Goal: Task Accomplishment & Management: Use online tool/utility

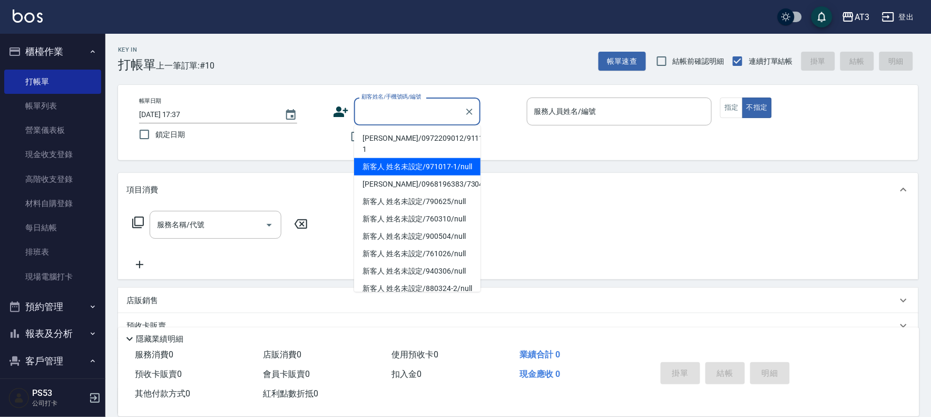
click at [393, 111] on input "顧客姓名/手機號碼/編號" at bounding box center [409, 111] width 101 height 18
click at [652, 167] on div "Key In 打帳單 上一筆訂單:#10 帳單速查 結帳前確認明細 連續打單結帳 掛單 結帳 明細 帳單日期 [DATE] 17:37 鎖定日期 顧客姓名/手…" at bounding box center [518, 274] width 826 height 481
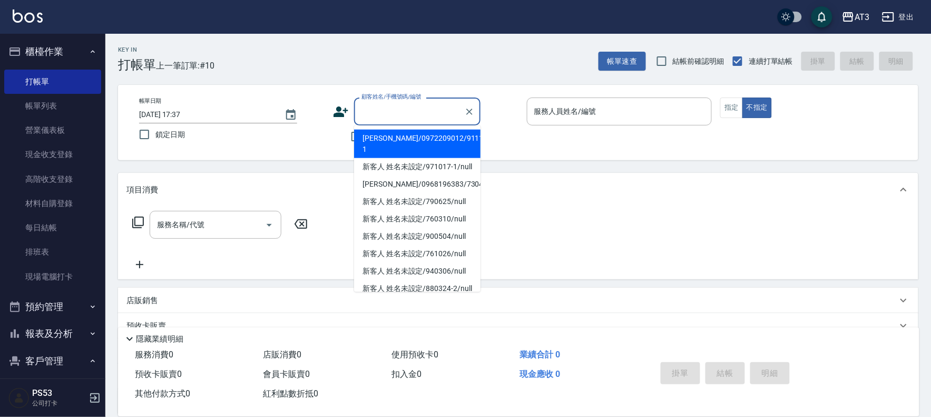
click at [387, 114] on input "顧客姓名/手機號碼/編號" at bounding box center [409, 111] width 101 height 18
click at [424, 108] on input "顧客姓名/手機號碼/編號" at bounding box center [409, 111] width 101 height 18
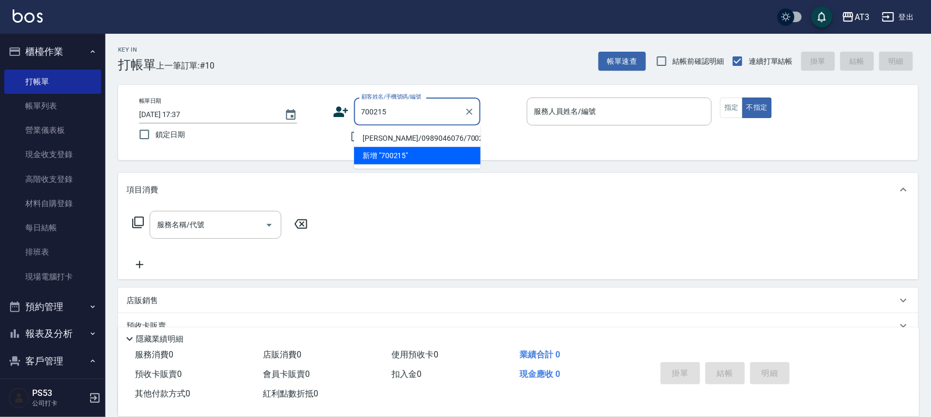
type input "[PERSON_NAME]/0989046076/700215"
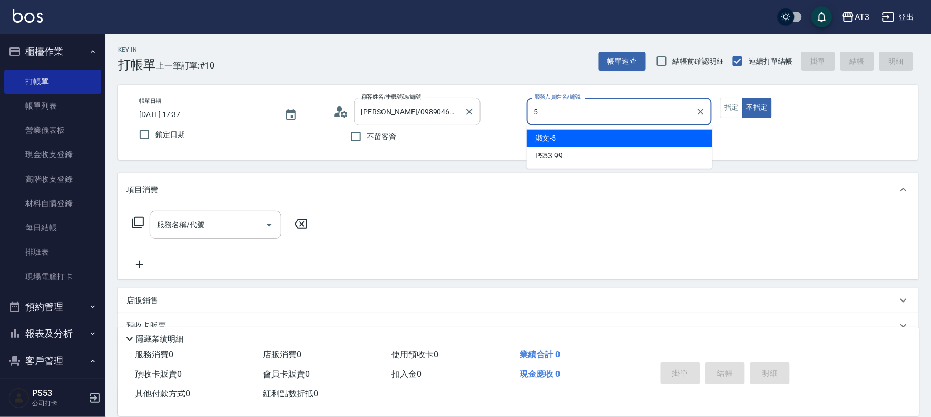
type input "淑文-5"
type button "false"
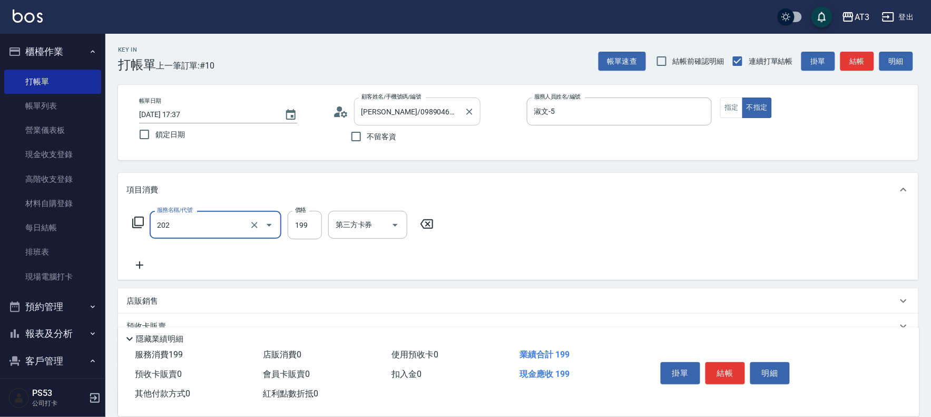
type input "不指定單剪(202)"
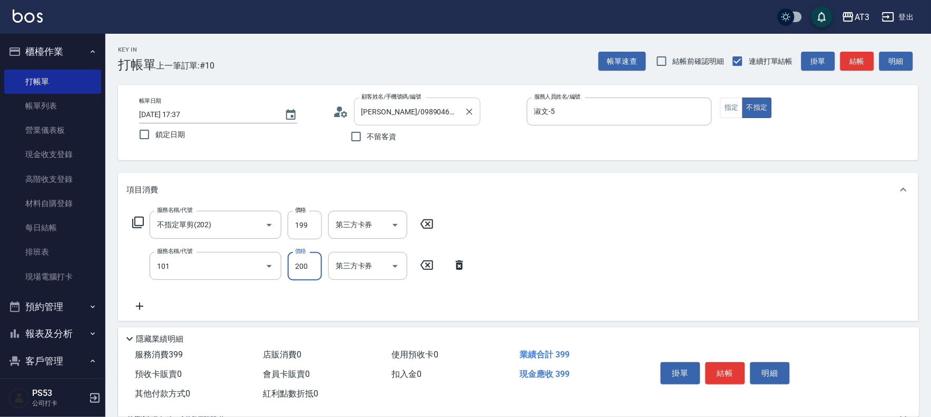
type input "洗髮(101)"
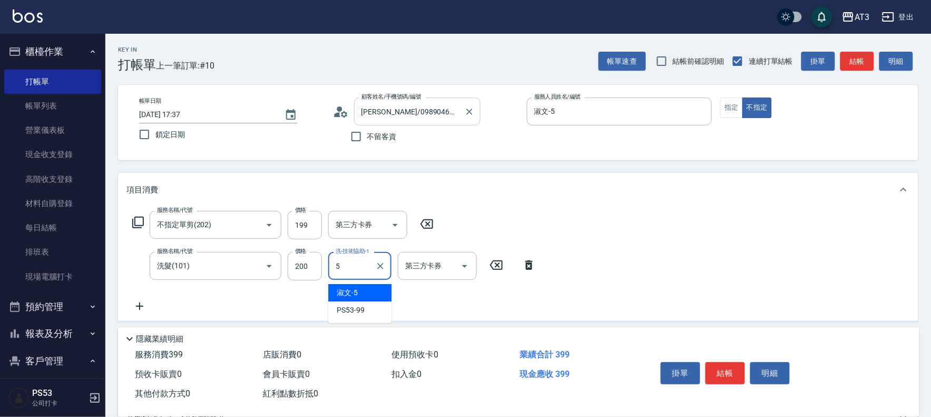
type input "淑文-5"
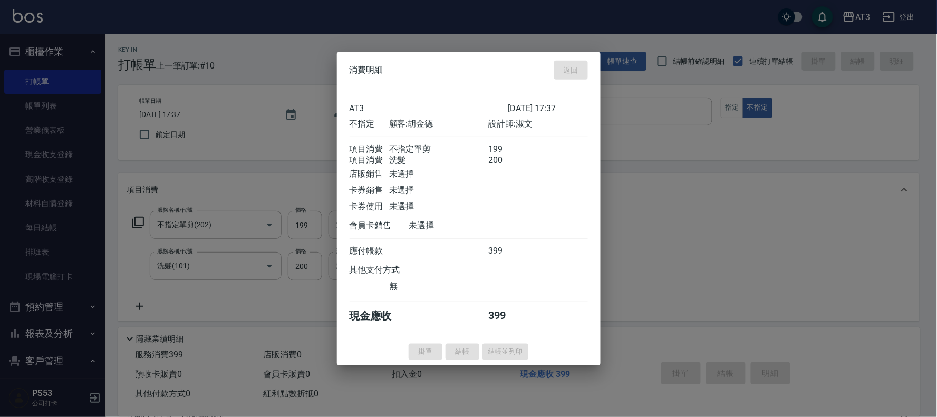
type input "[DATE] 19:30"
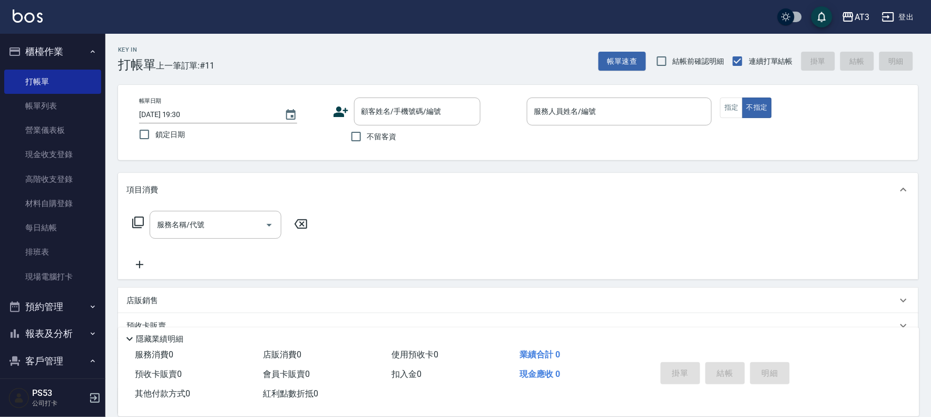
click at [348, 113] on icon at bounding box center [341, 112] width 16 height 16
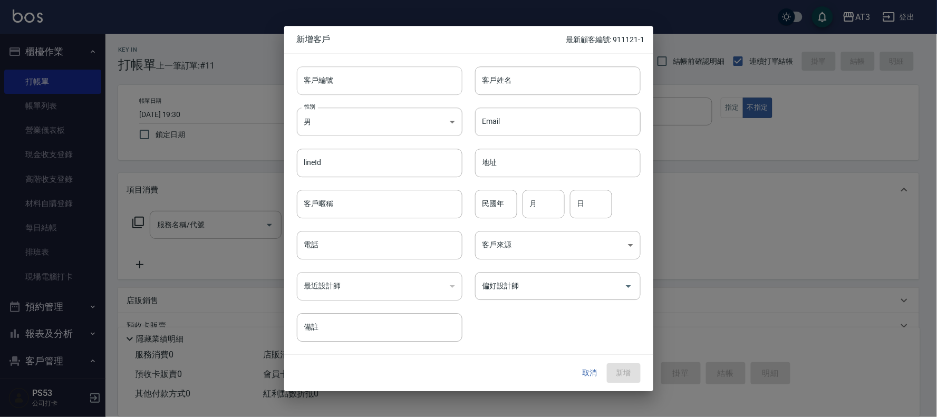
click at [346, 86] on input "客戶編號" at bounding box center [380, 80] width 166 height 28
type input "920116"
type input "[PERSON_NAME]"
type input "92"
type input "1"
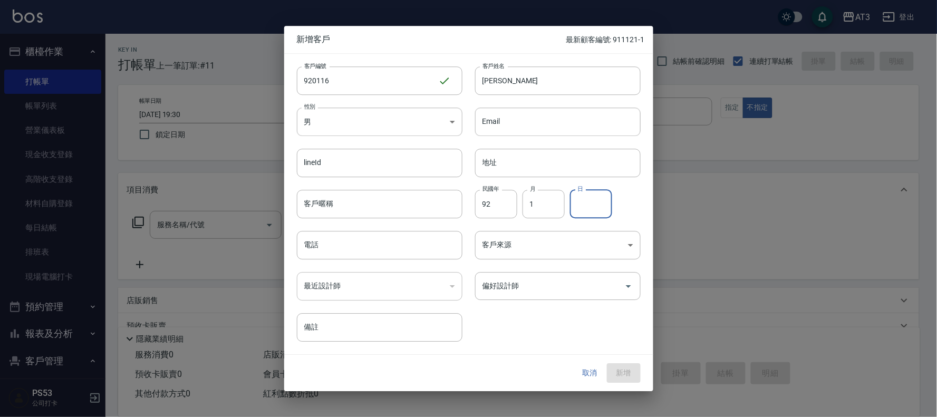
type input "0"
type input "16"
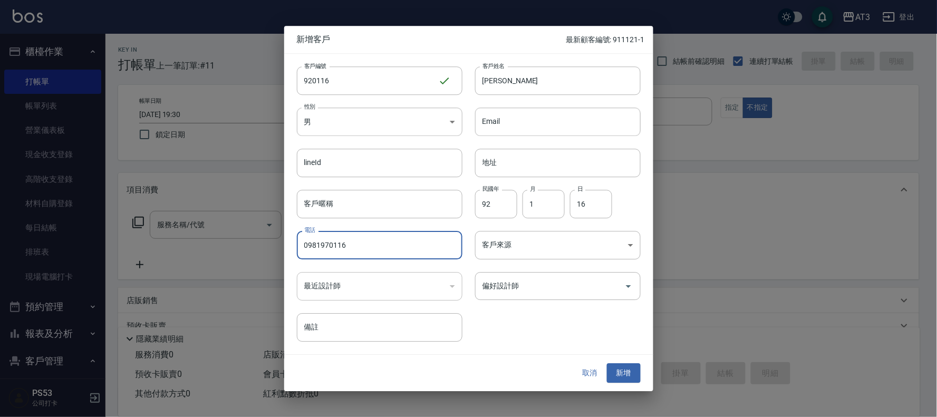
type input "0981970116"
click at [607, 364] on button "新增" at bounding box center [624, 374] width 34 height 20
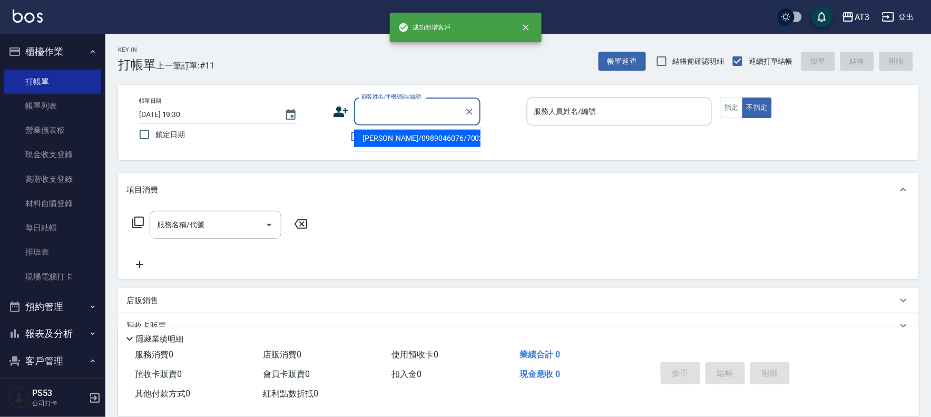
click at [430, 108] on input "顧客姓名/手機號碼/編號" at bounding box center [409, 111] width 101 height 18
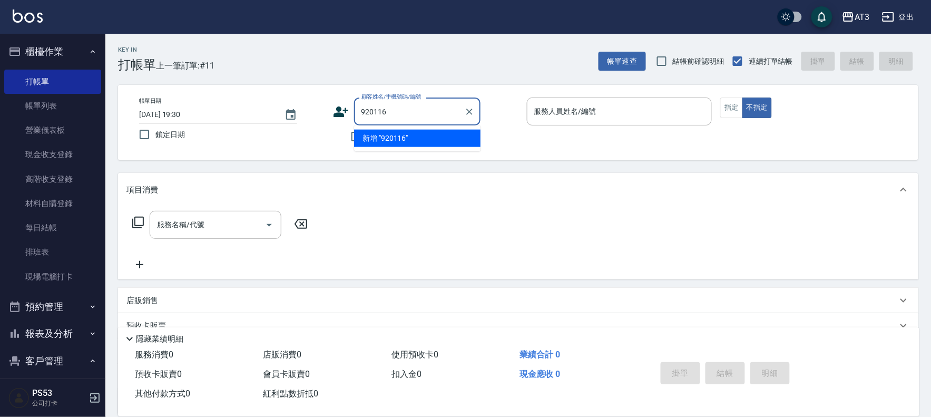
type input "920116"
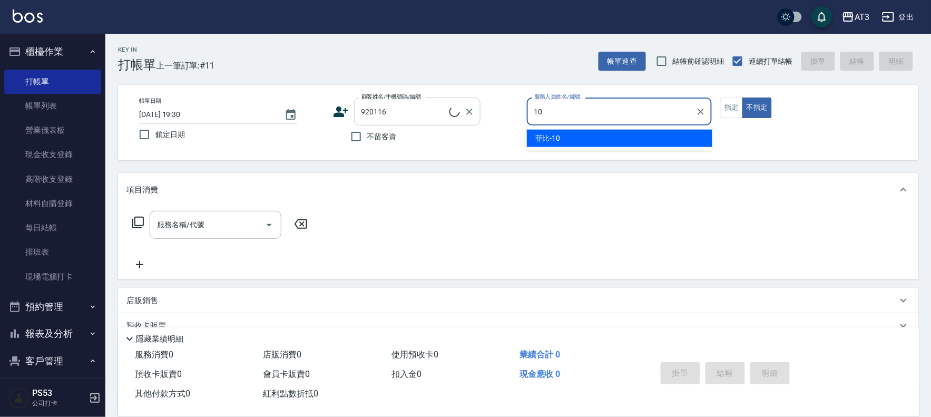
type input "10"
type input "[PERSON_NAME]/0981970116/920116"
type input "菲比-10"
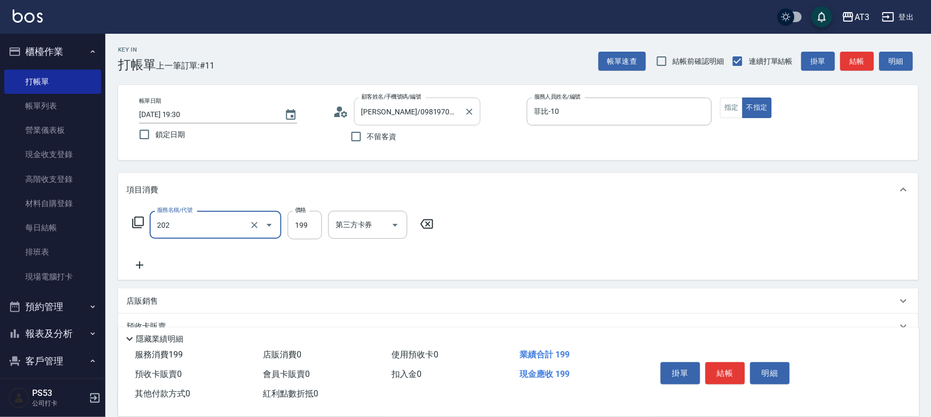
type input "不指定單剪(202)"
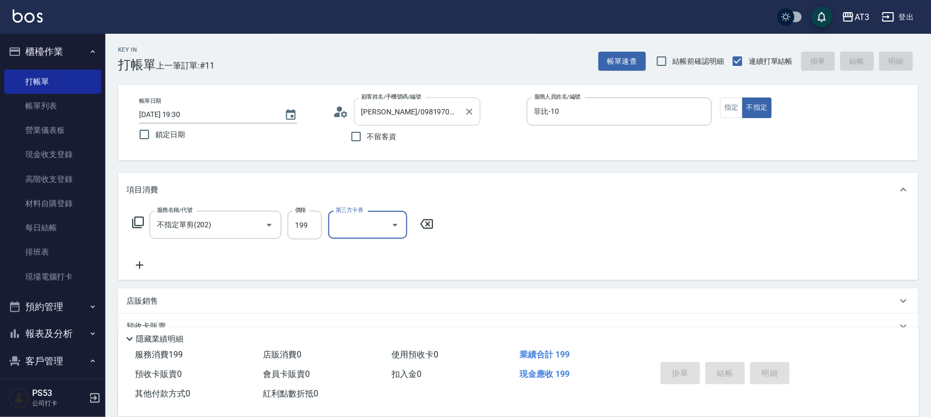
type input "[DATE] 19:32"
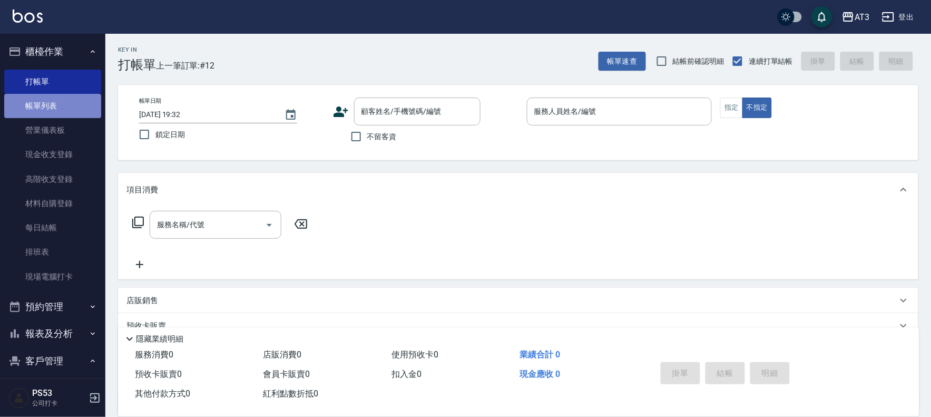
click at [67, 104] on link "帳單列表" at bounding box center [52, 106] width 97 height 24
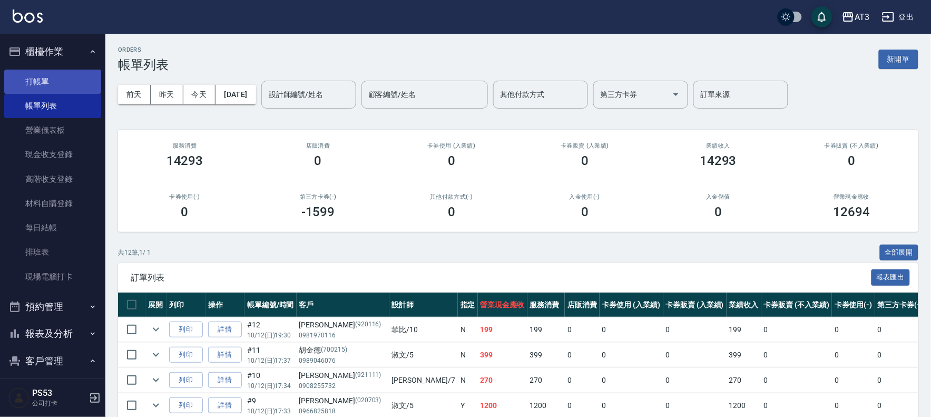
click at [55, 80] on link "打帳單" at bounding box center [52, 82] width 97 height 24
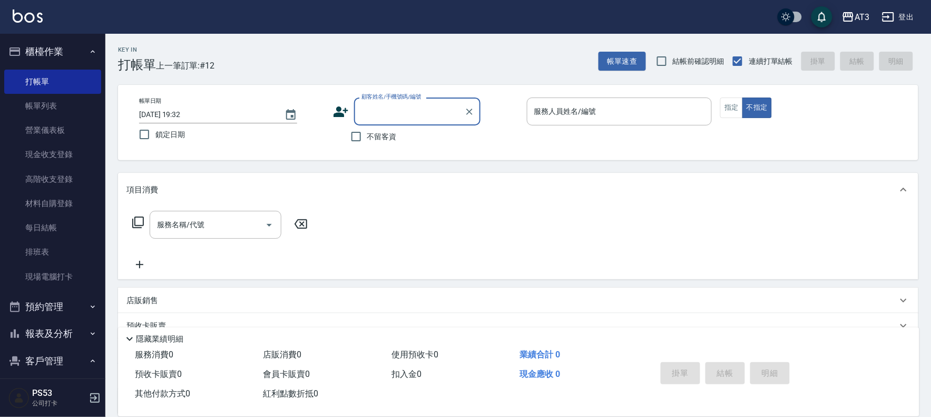
click at [395, 112] on input "顧客姓名/手機號碼/編號" at bounding box center [409, 111] width 101 height 18
click at [334, 105] on icon at bounding box center [341, 112] width 16 height 16
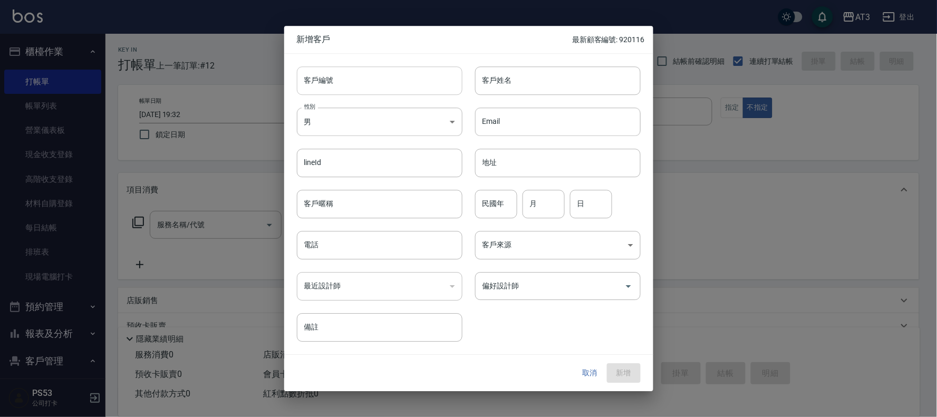
click at [397, 81] on input "客戶編號" at bounding box center [380, 80] width 166 height 28
type input "810216-1"
type input "[PERSON_NAME]"
click at [444, 125] on body "AT3 登出 櫃檯作業 打帳單 帳單列表 營業儀表板 現金收支登錄 高階收支登錄 材料自購登錄 每日結帳 排班表 現場電腦打卡 預約管理 預約管理 單日預約紀…" at bounding box center [468, 257] width 937 height 514
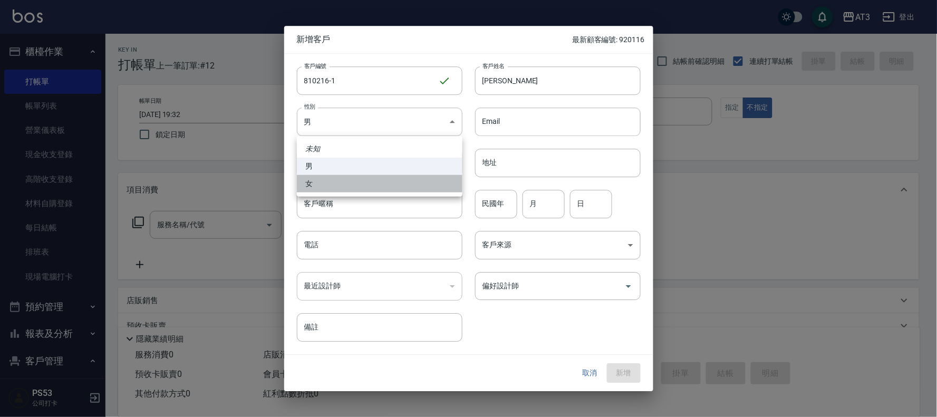
click at [435, 178] on li "女" at bounding box center [380, 183] width 166 height 17
type input "[DEMOGRAPHIC_DATA]"
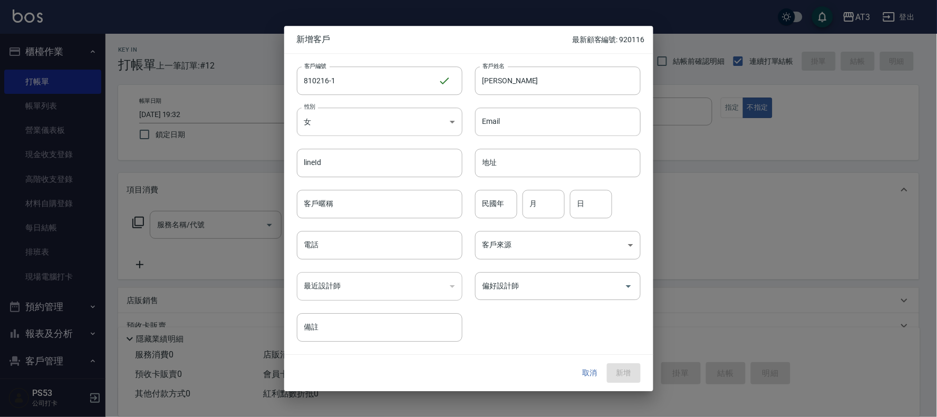
click at [491, 197] on div "民國年 民國年" at bounding box center [496, 204] width 42 height 28
type input "81"
type input "2"
type input "16"
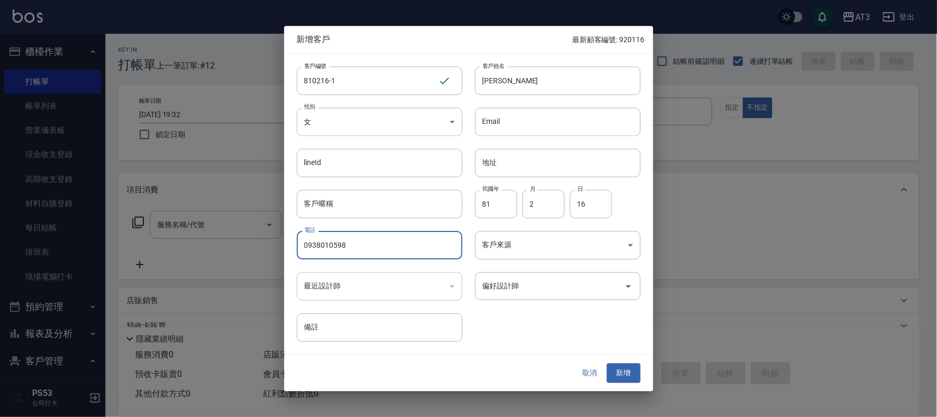
type input "0938010598"
click at [607, 364] on button "新增" at bounding box center [624, 374] width 34 height 20
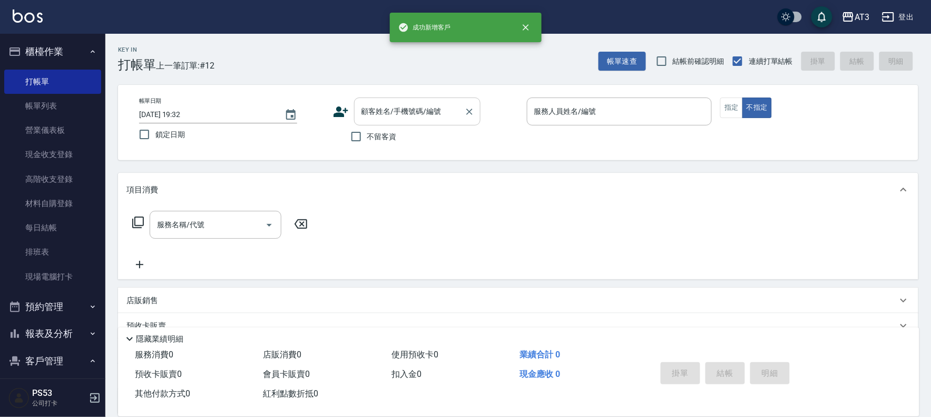
click at [421, 107] on div "顧客姓名/手機號碼/編號 顧客姓名/手機號碼/編號" at bounding box center [417, 112] width 127 height 28
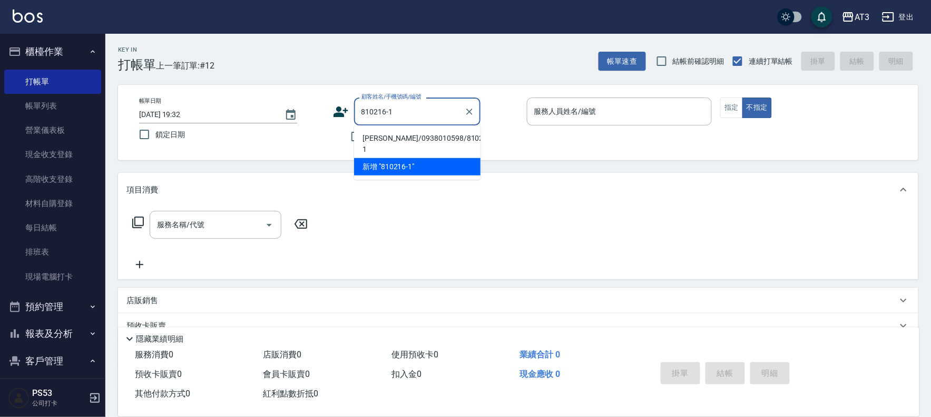
type input "[PERSON_NAME]/0938010598/810216-1"
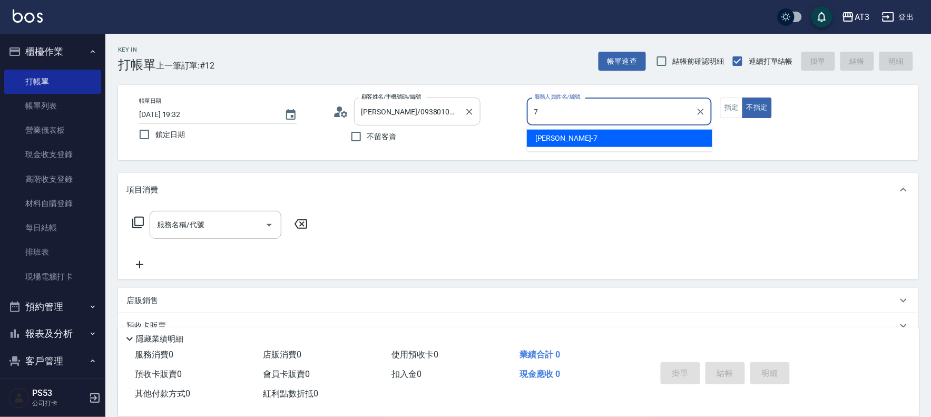
type input "子晴-7"
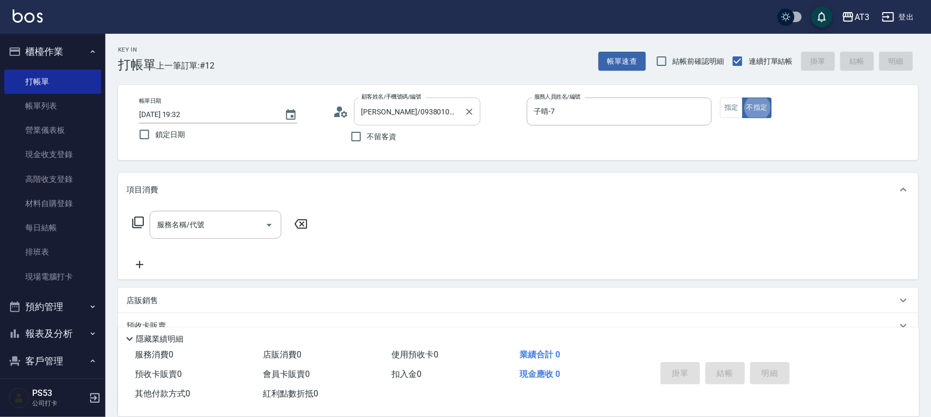
type button "false"
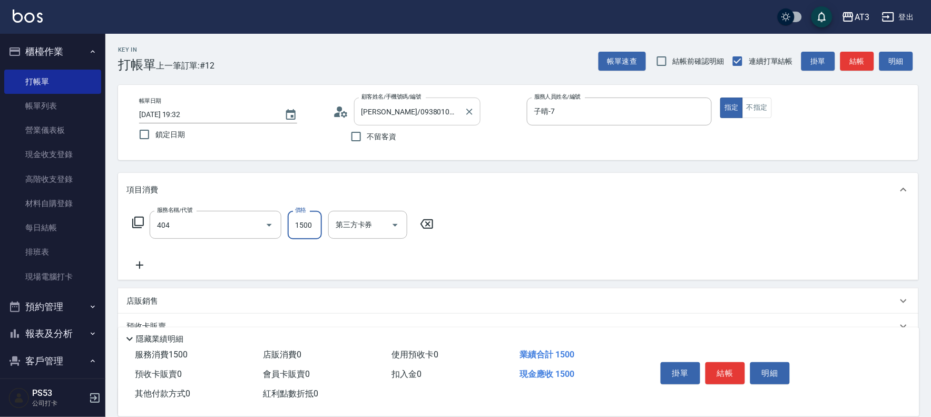
type input "設計染髮(404)"
type input "1099"
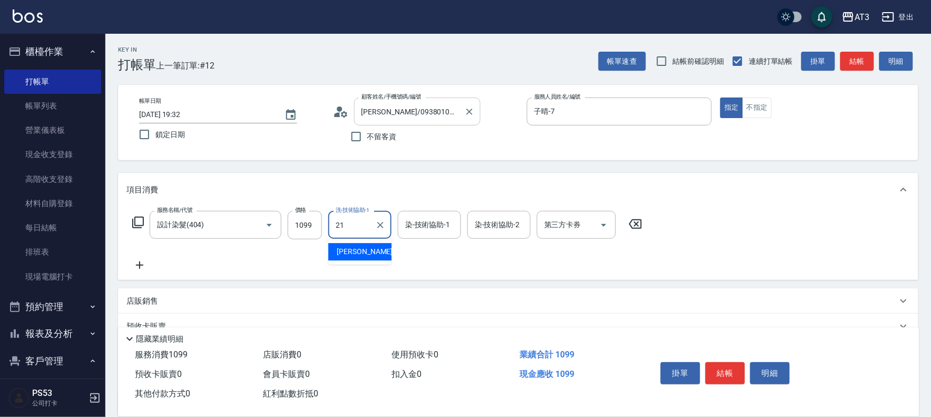
type input "[PERSON_NAME]-21"
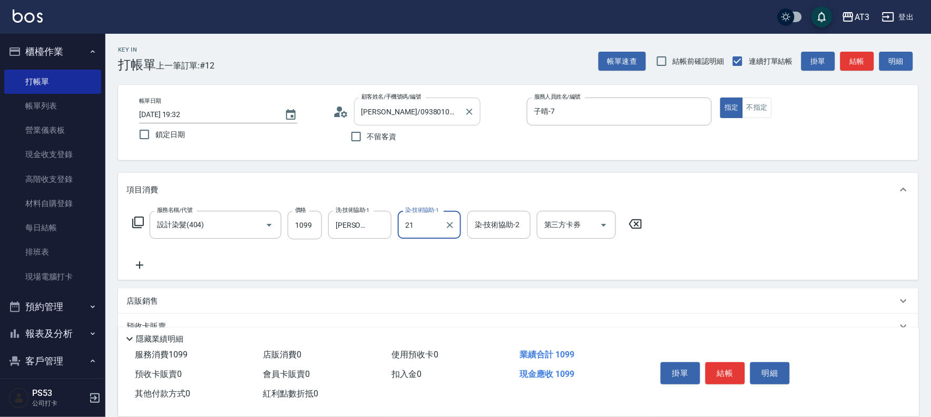
type input "[PERSON_NAME]-21"
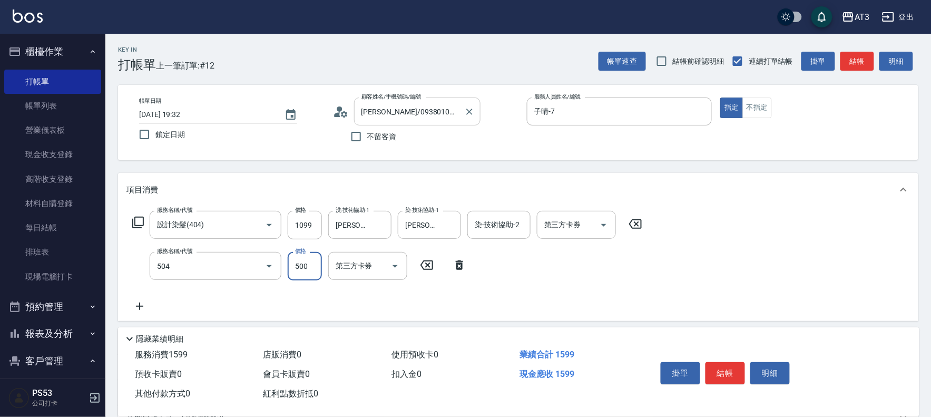
type input "順子護髮(504)"
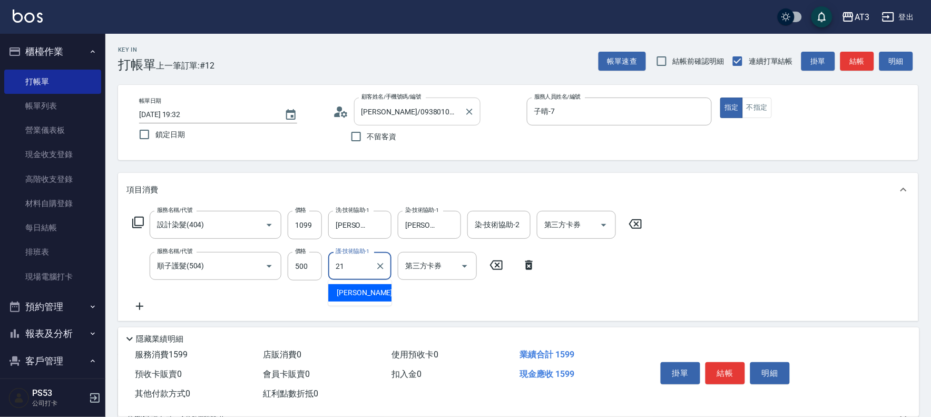
type input "[PERSON_NAME]-21"
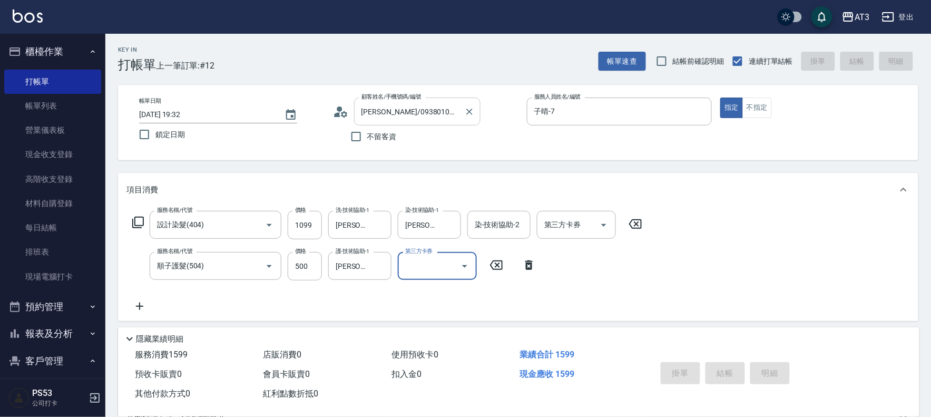
type input "[DATE] 19:33"
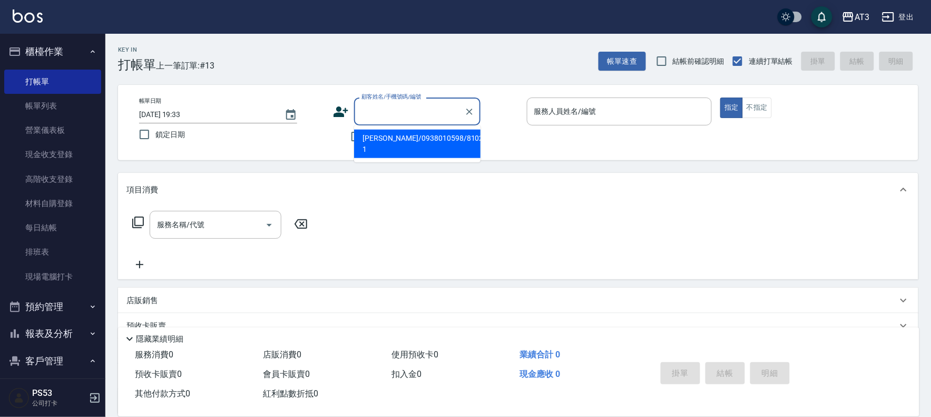
click at [424, 114] on input "顧客姓名/手機號碼/編號" at bounding box center [409, 111] width 101 height 18
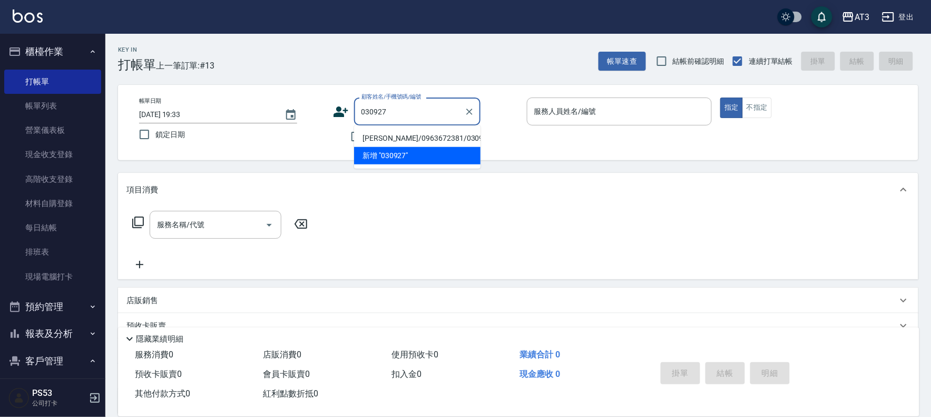
type input "[PERSON_NAME]/0963672381/030927"
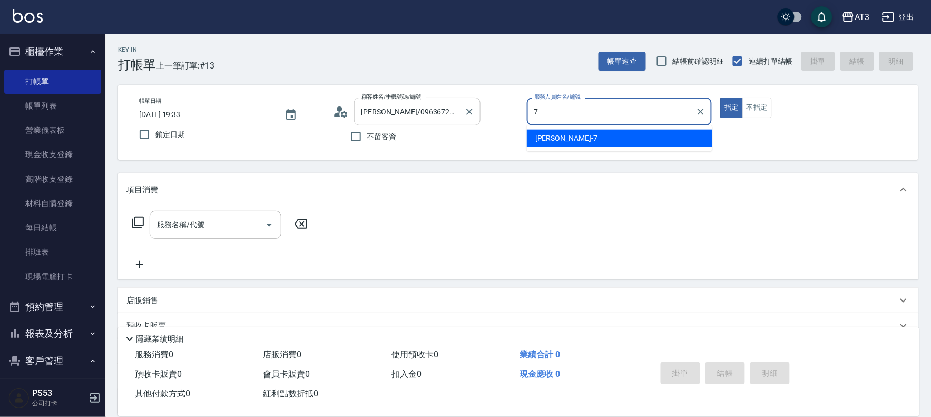
type input "子晴-7"
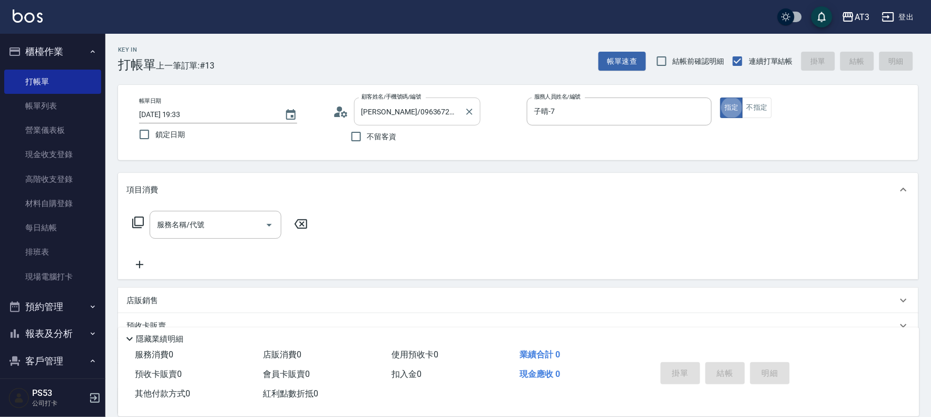
type button "true"
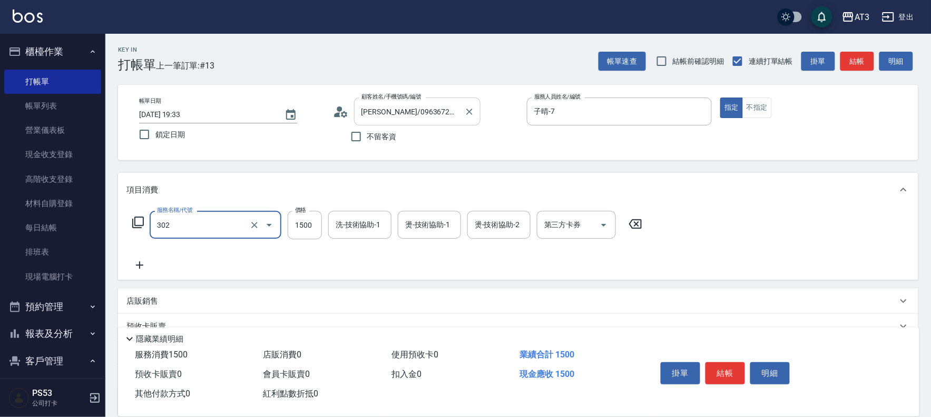
type input "設計燙髮(302)"
type input "1599"
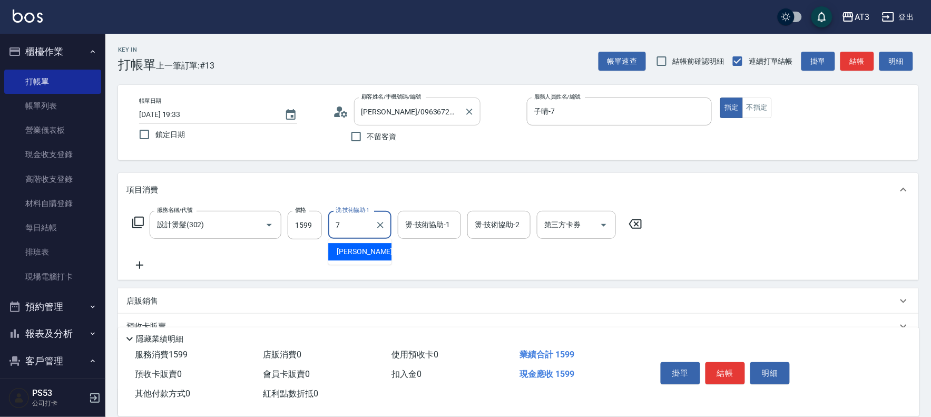
type input "子晴-7"
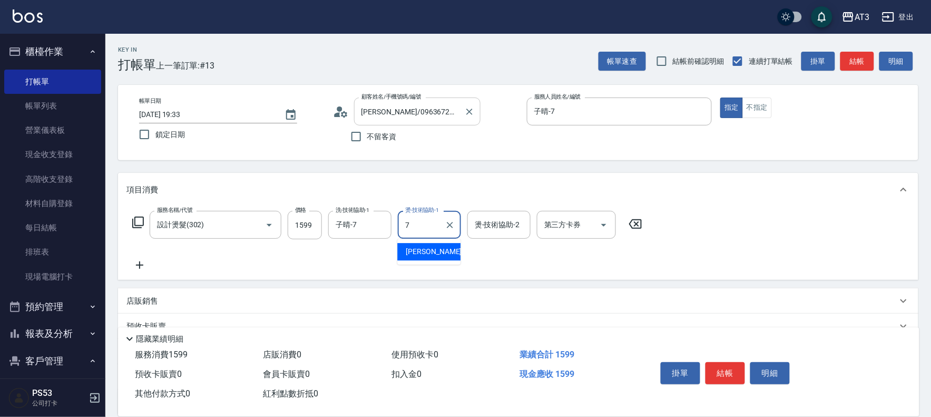
type input "子晴-7"
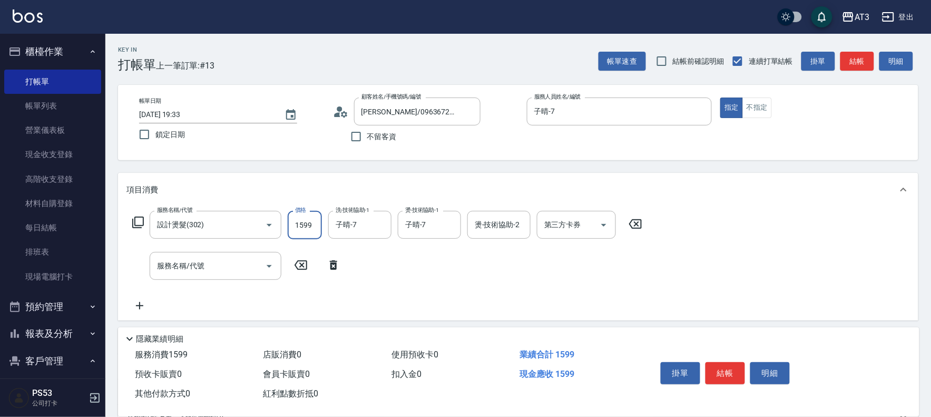
click at [316, 229] on input "1599" at bounding box center [305, 225] width 34 height 28
click at [234, 265] on input "服務名稱/代號" at bounding box center [207, 266] width 106 height 18
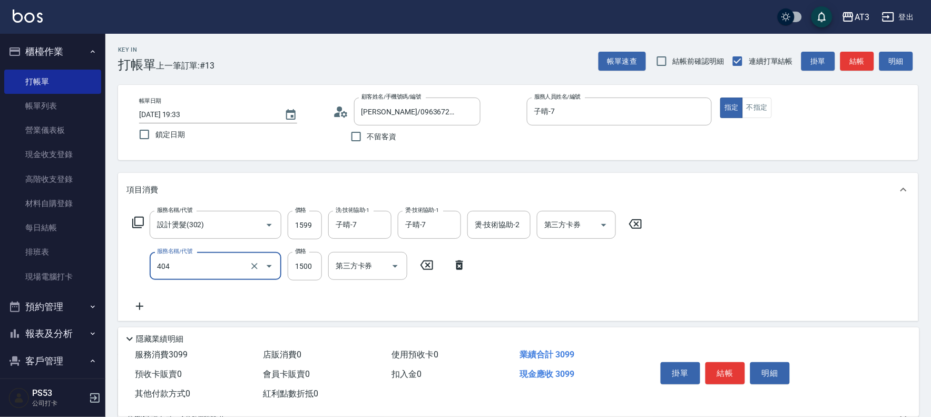
type input "設計染髮(404)"
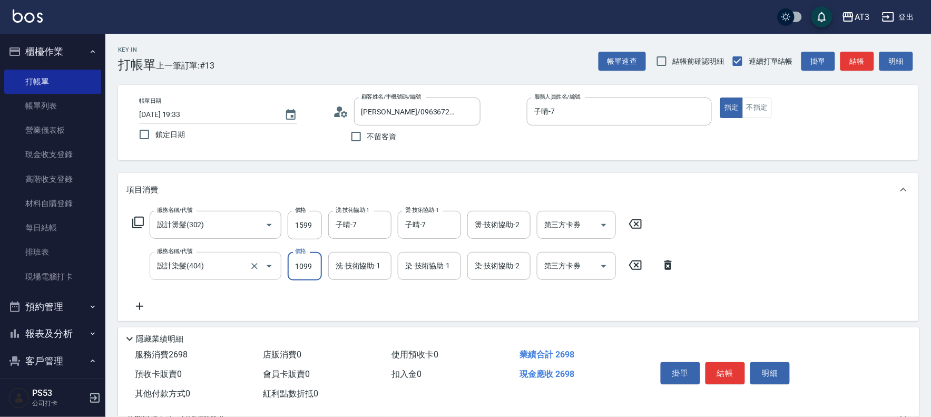
type input "1099"
type input "子晴-7"
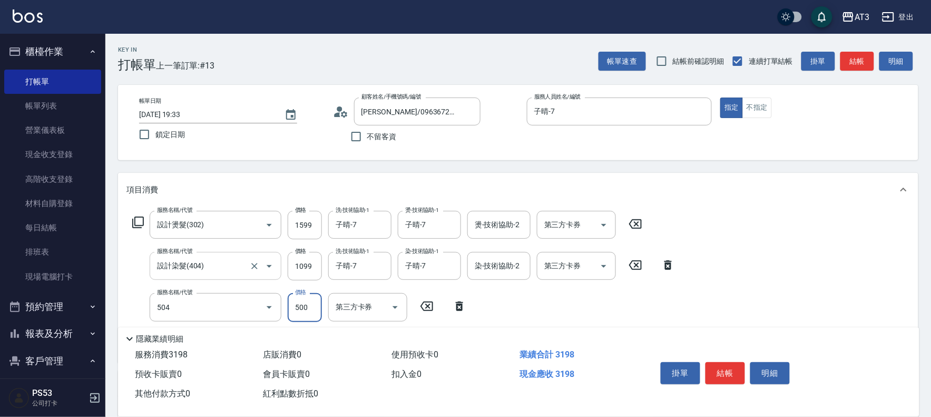
type input "順子護髮(504)"
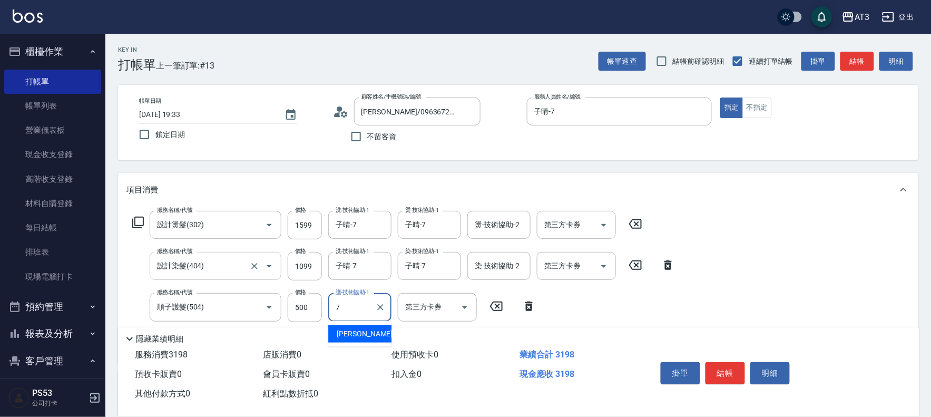
type input "子晴-7"
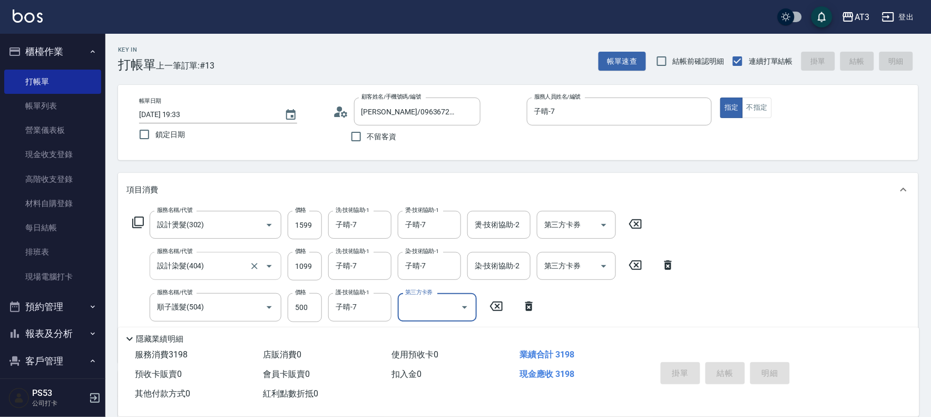
type input "[DATE] 19:34"
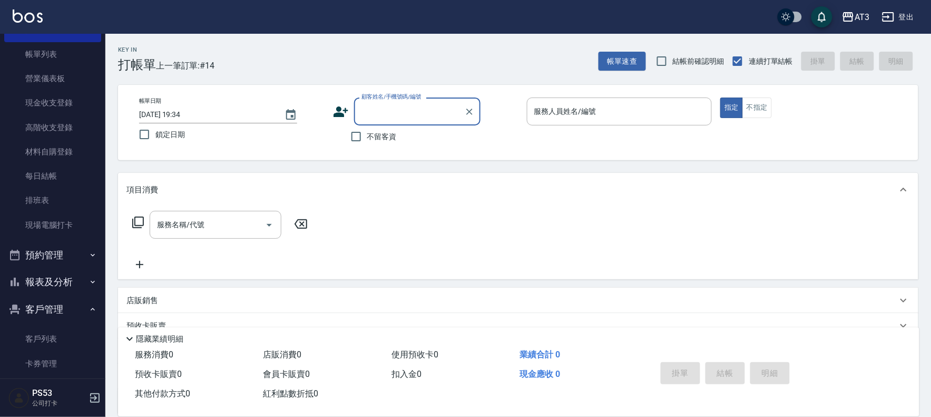
scroll to position [92, 0]
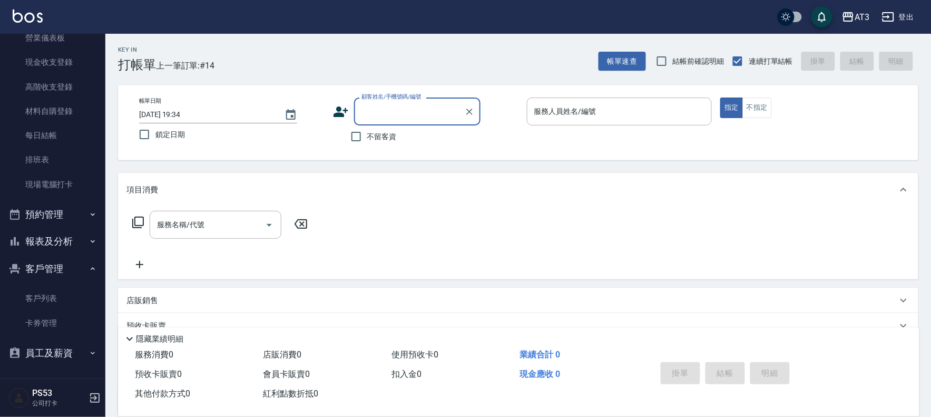
click at [70, 233] on button "報表及分析" at bounding box center [52, 241] width 97 height 27
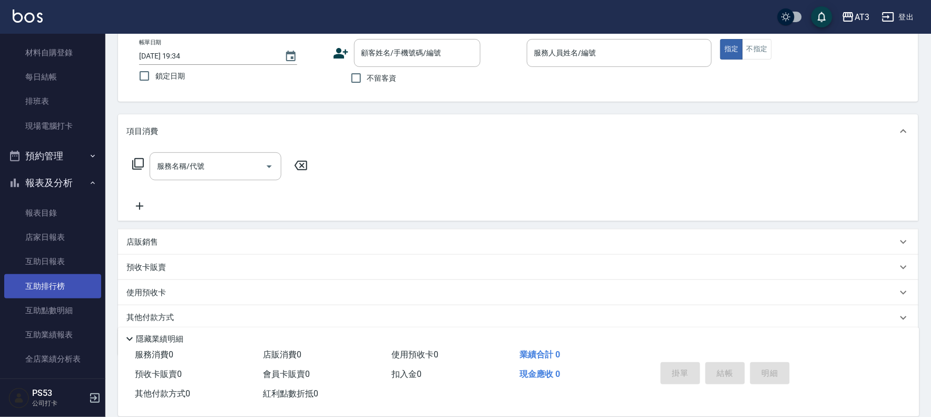
scroll to position [209, 0]
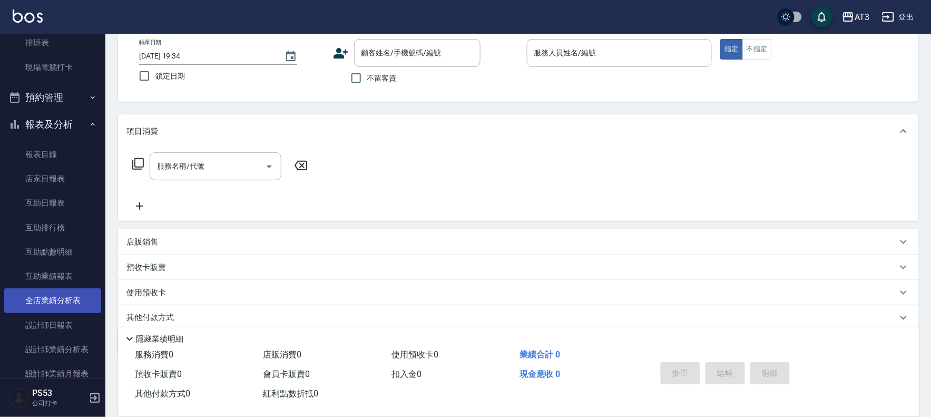
click at [81, 307] on link "全店業績分析表" at bounding box center [52, 300] width 97 height 24
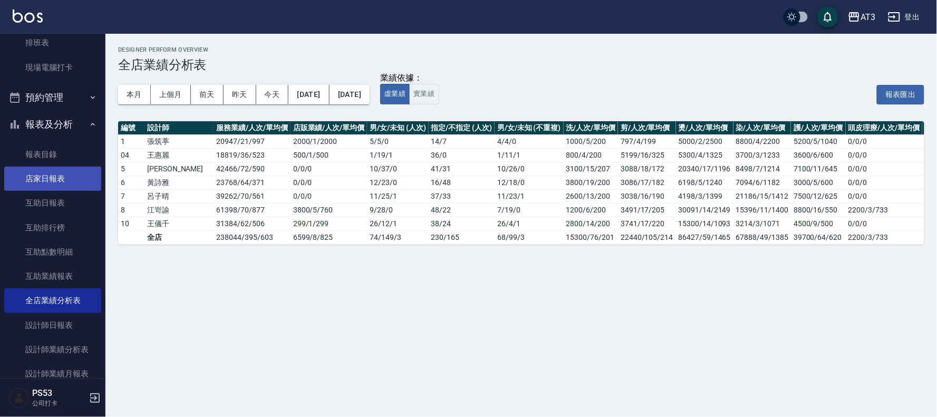
drag, startPoint x: 45, startPoint y: 161, endPoint x: 60, endPoint y: 180, distance: 24.0
click at [46, 161] on link "報表目錄" at bounding box center [52, 154] width 97 height 24
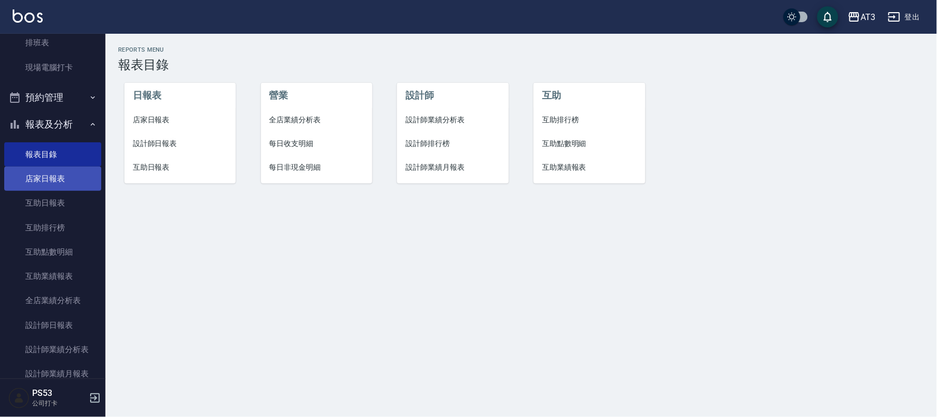
click at [61, 181] on link "店家日報表" at bounding box center [52, 179] width 97 height 24
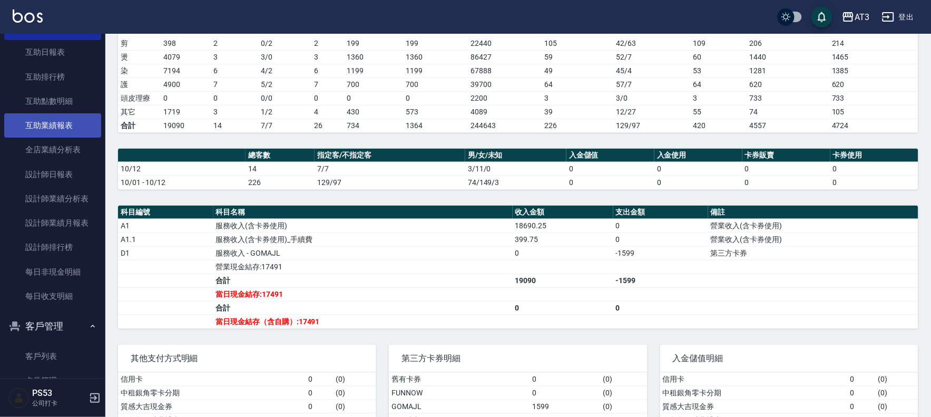
scroll to position [360, 0]
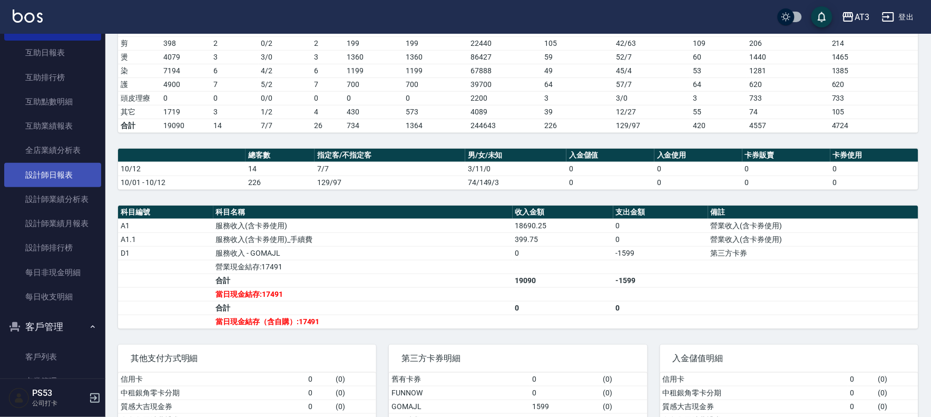
click at [52, 163] on link "設計師日報表" at bounding box center [52, 175] width 97 height 24
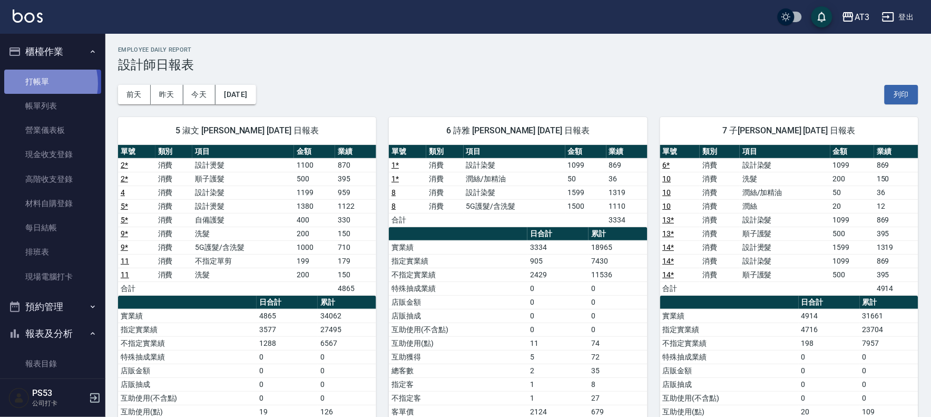
click at [38, 83] on link "打帳單" at bounding box center [52, 82] width 97 height 24
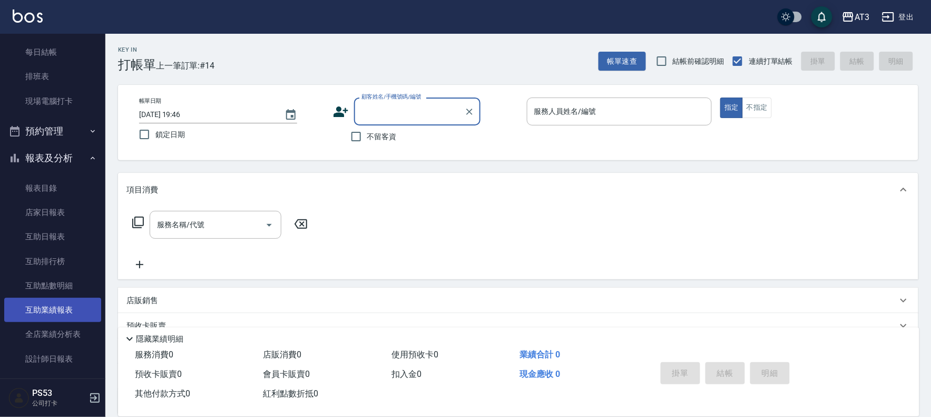
scroll to position [234, 0]
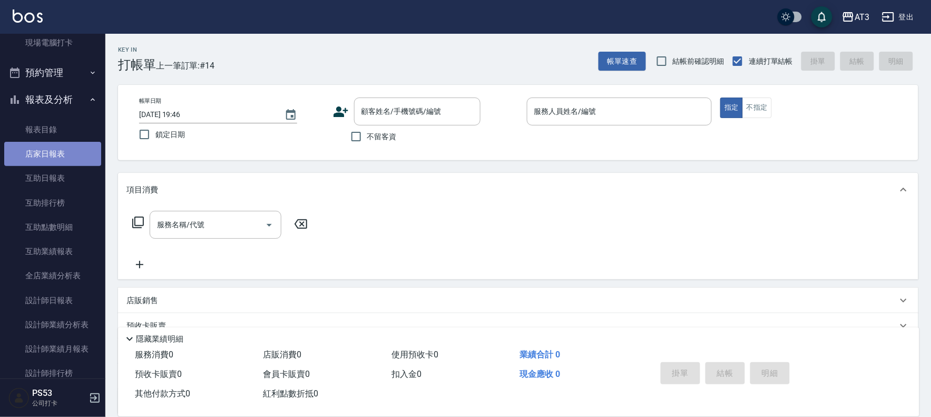
click at [64, 156] on link "店家日報表" at bounding box center [52, 154] width 97 height 24
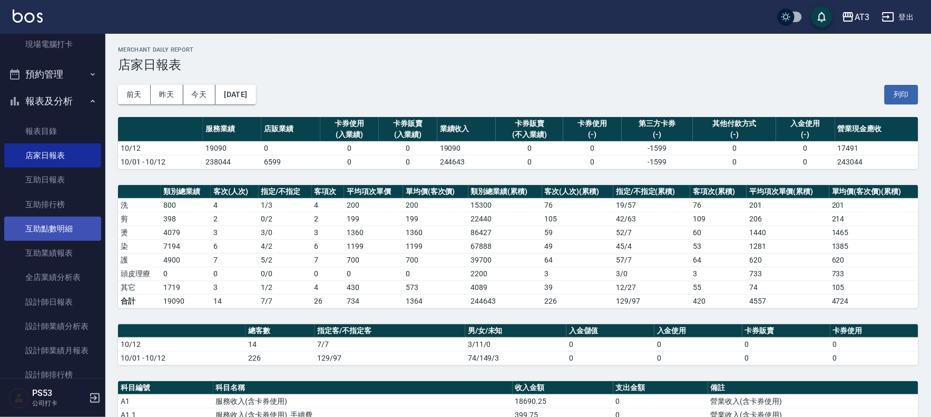
scroll to position [234, 0]
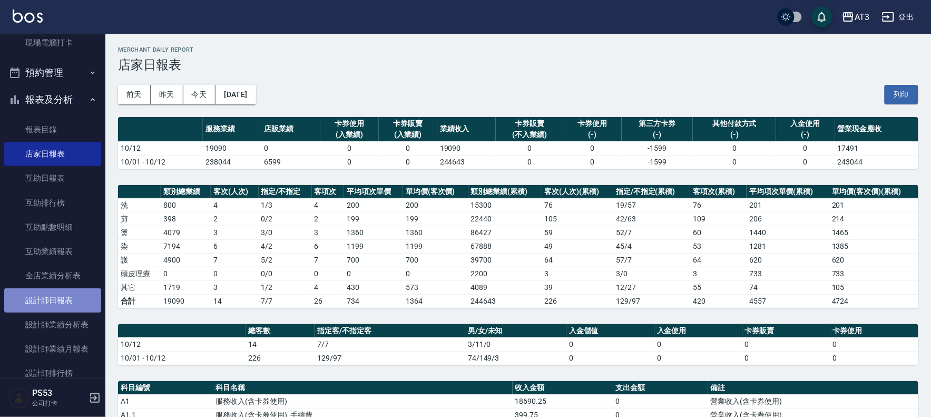
click at [79, 293] on link "設計師日報表" at bounding box center [52, 300] width 97 height 24
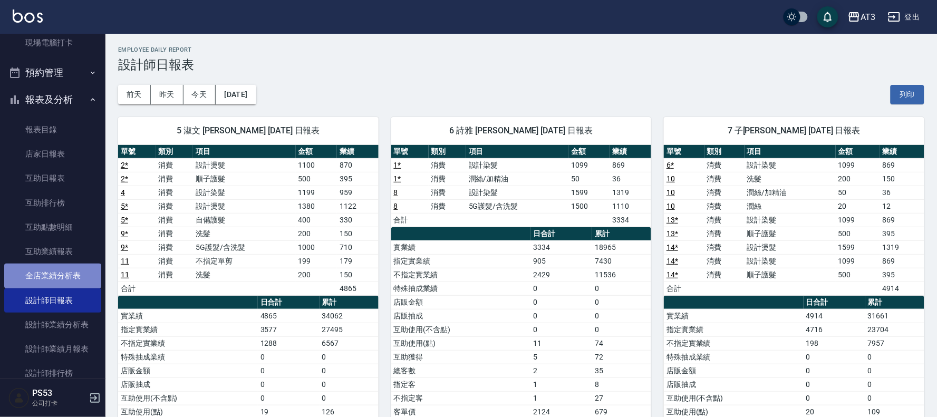
click at [74, 272] on link "全店業績分析表" at bounding box center [52, 276] width 97 height 24
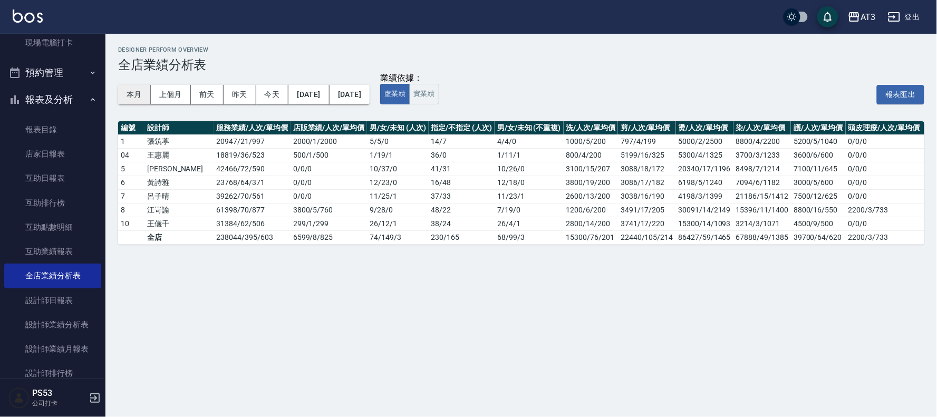
click at [133, 86] on button "本月" at bounding box center [134, 95] width 33 height 20
click at [132, 96] on button "本月" at bounding box center [134, 95] width 33 height 20
click at [60, 156] on link "店家日報表" at bounding box center [52, 154] width 97 height 24
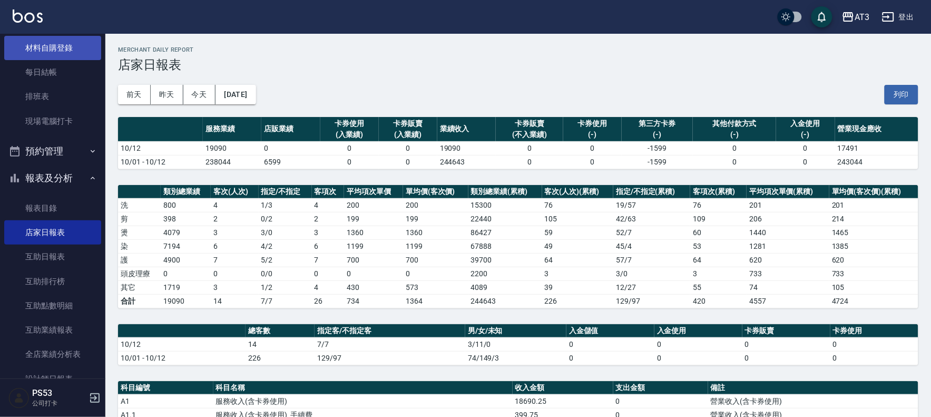
scroll to position [59, 0]
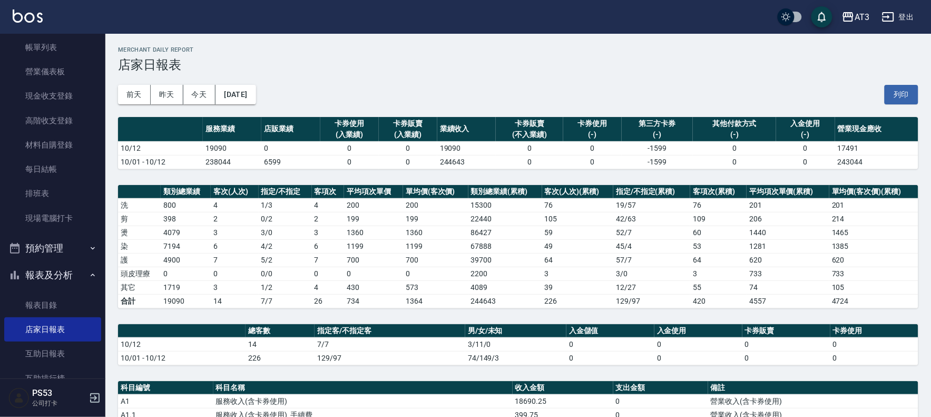
click at [63, 278] on button "報表及分析" at bounding box center [52, 274] width 97 height 27
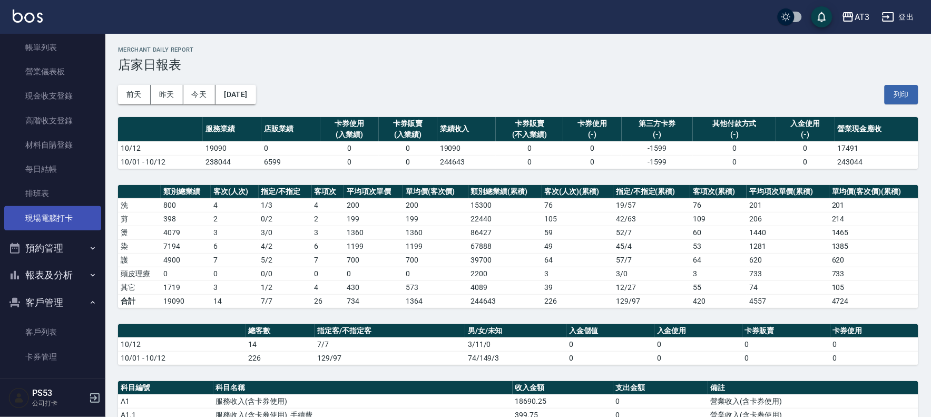
click at [66, 219] on link "現場電腦打卡" at bounding box center [52, 218] width 97 height 24
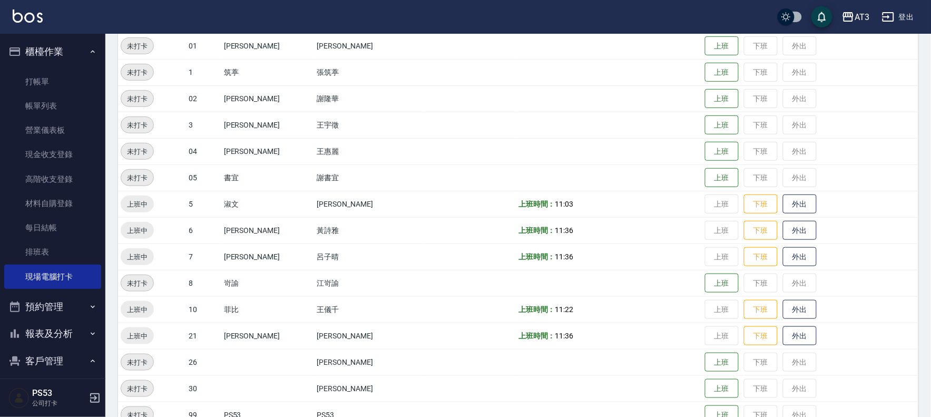
scroll to position [176, 0]
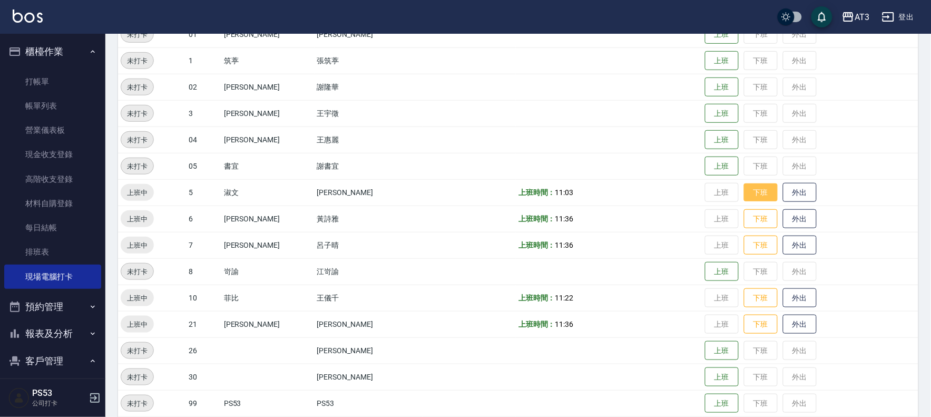
click at [744, 191] on button "下班" at bounding box center [761, 192] width 34 height 18
click at [744, 218] on button "下班" at bounding box center [761, 219] width 34 height 18
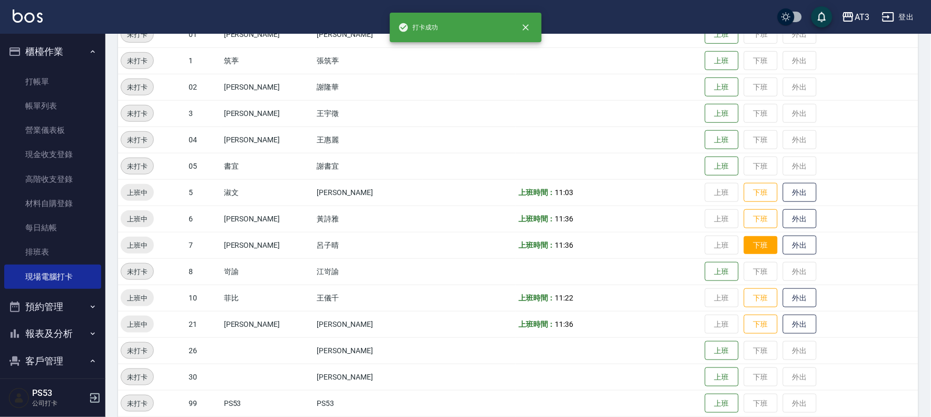
click at [744, 244] on button "下班" at bounding box center [761, 245] width 34 height 18
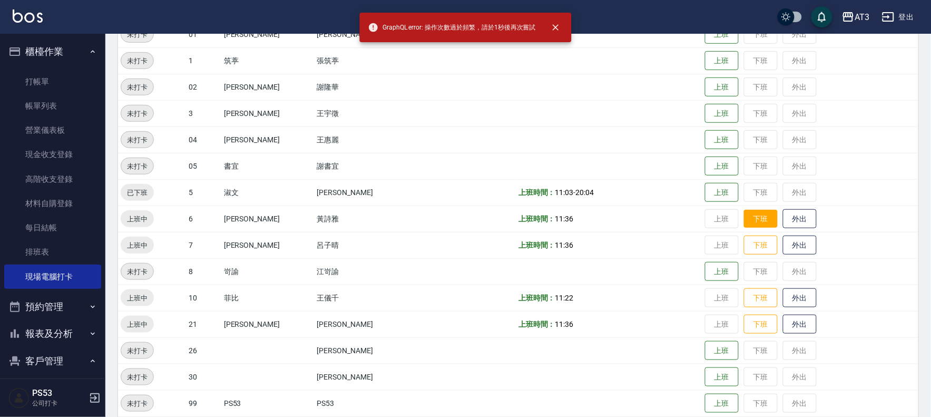
click at [744, 217] on button "下班" at bounding box center [761, 219] width 34 height 18
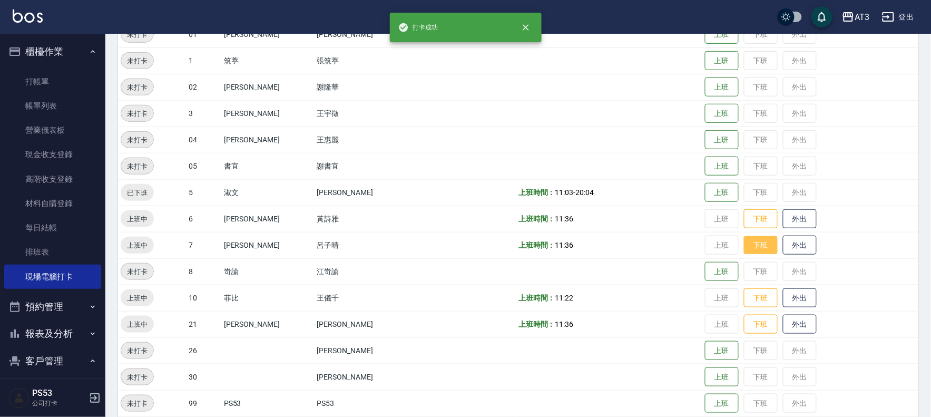
click at [744, 238] on button "下班" at bounding box center [761, 245] width 34 height 18
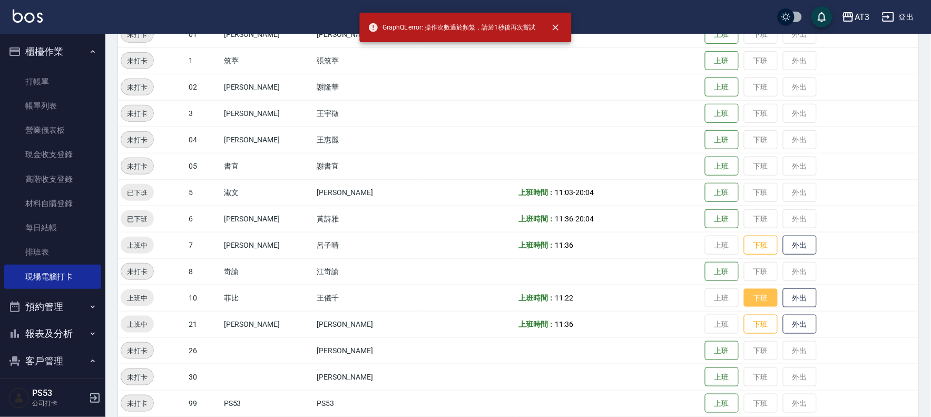
click at [744, 300] on button "下班" at bounding box center [761, 298] width 34 height 18
click at [744, 322] on button "下班" at bounding box center [761, 324] width 34 height 18
click at [744, 243] on button "下班" at bounding box center [761, 245] width 34 height 18
click at [744, 291] on button "下班" at bounding box center [761, 298] width 34 height 18
click at [744, 320] on button "下班" at bounding box center [761, 324] width 34 height 18
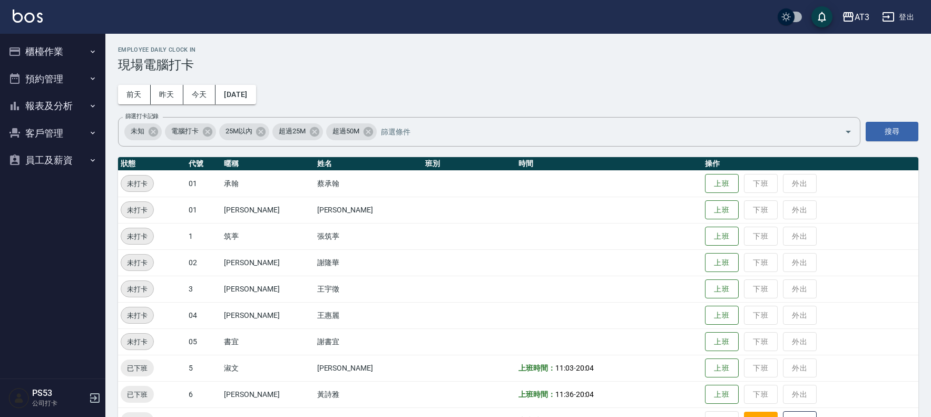
scroll to position [176, 0]
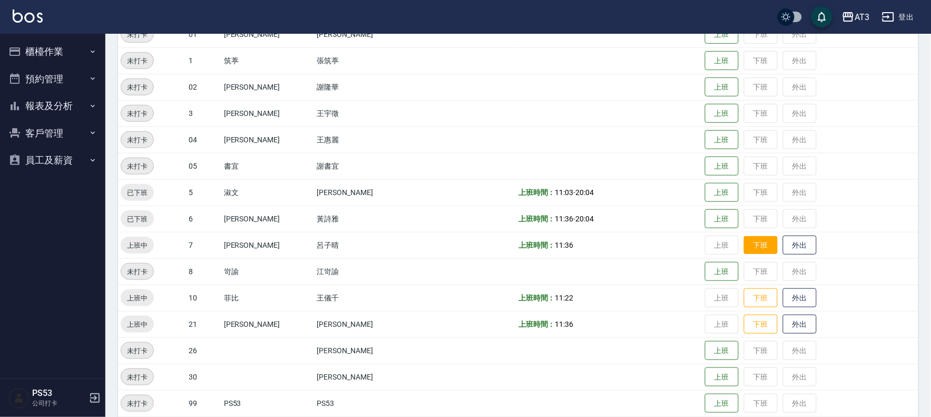
drag, startPoint x: 741, startPoint y: 240, endPoint x: 742, endPoint y: 251, distance: 10.6
click at [744, 240] on button "下班" at bounding box center [761, 245] width 34 height 18
click at [746, 303] on button "下班" at bounding box center [761, 298] width 34 height 18
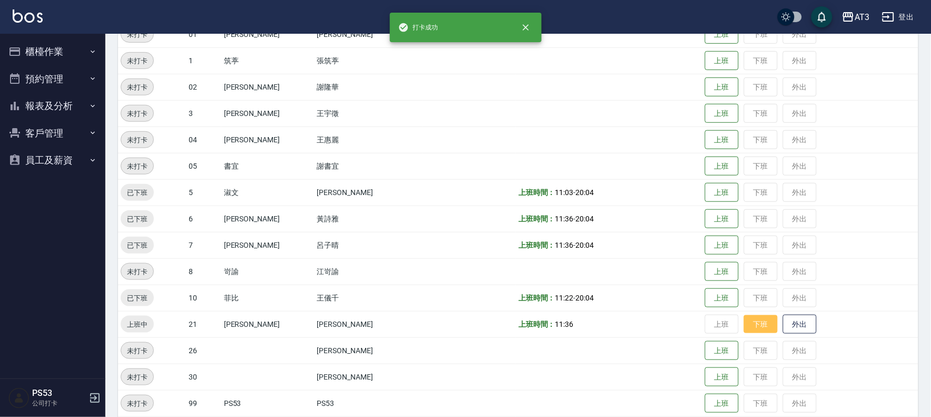
click at [744, 319] on button "下班" at bounding box center [761, 324] width 34 height 18
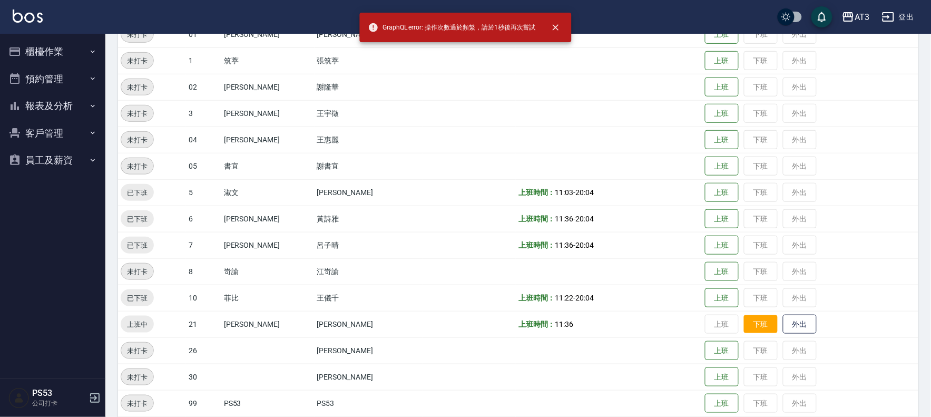
click at [744, 319] on button "下班" at bounding box center [761, 324] width 34 height 18
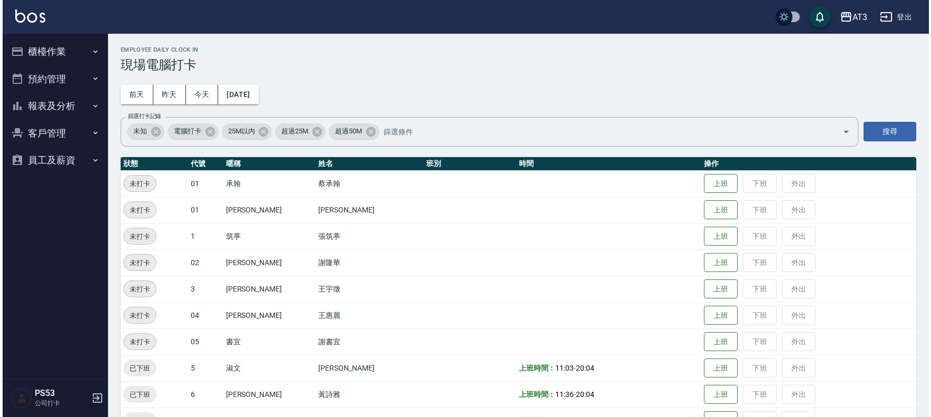
scroll to position [176, 0]
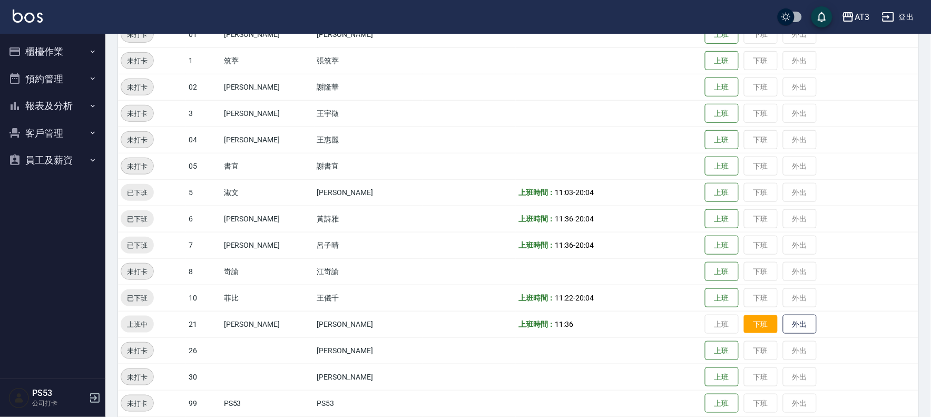
click at [744, 324] on button "下班" at bounding box center [761, 324] width 34 height 18
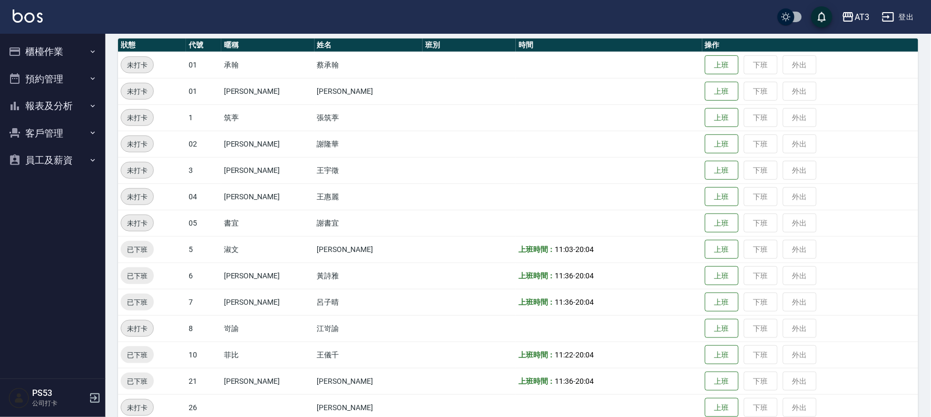
scroll to position [0, 0]
